Goal: Navigation & Orientation: Understand site structure

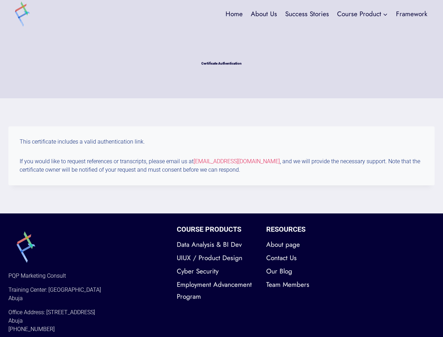
click at [221, 168] on p "If you would like to request references or transcripts, please email us at [EMA…" at bounding box center [222, 165] width 404 height 17
click at [216, 244] on link "Data Analysis & BI Dev" at bounding box center [216, 244] width 79 height 13
click at [216, 258] on link "UIUX / Product Design" at bounding box center [216, 257] width 79 height 13
click at [216, 271] on link "Cyber Security" at bounding box center [216, 270] width 79 height 13
click at [216, 290] on link "Employment Advancement Program" at bounding box center [216, 290] width 79 height 25
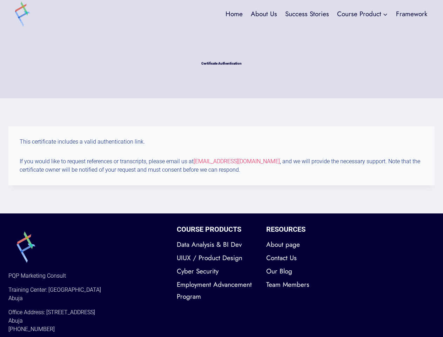
click at [306, 244] on link "About page" at bounding box center [305, 244] width 79 height 13
click at [306, 258] on link "Contact Us" at bounding box center [305, 257] width 79 height 13
click at [306, 271] on link "Our Blog" at bounding box center [305, 270] width 79 height 13
click at [306, 284] on link "Team Members" at bounding box center [305, 284] width 79 height 13
